Goal: Information Seeking & Learning: Learn about a topic

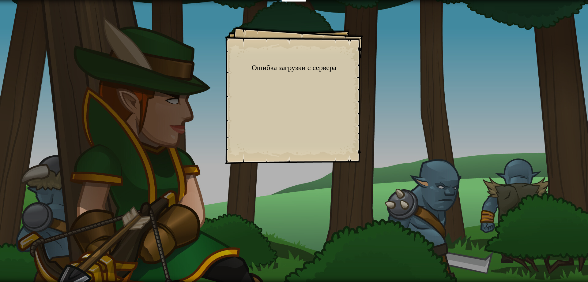
click at [466, 62] on div "Goals Start Level Ошибка загрузки с сервера Чтобы пройти этот уровень, нужна по…" at bounding box center [294, 141] width 588 height 282
